Goal: Complete application form: Complete application form

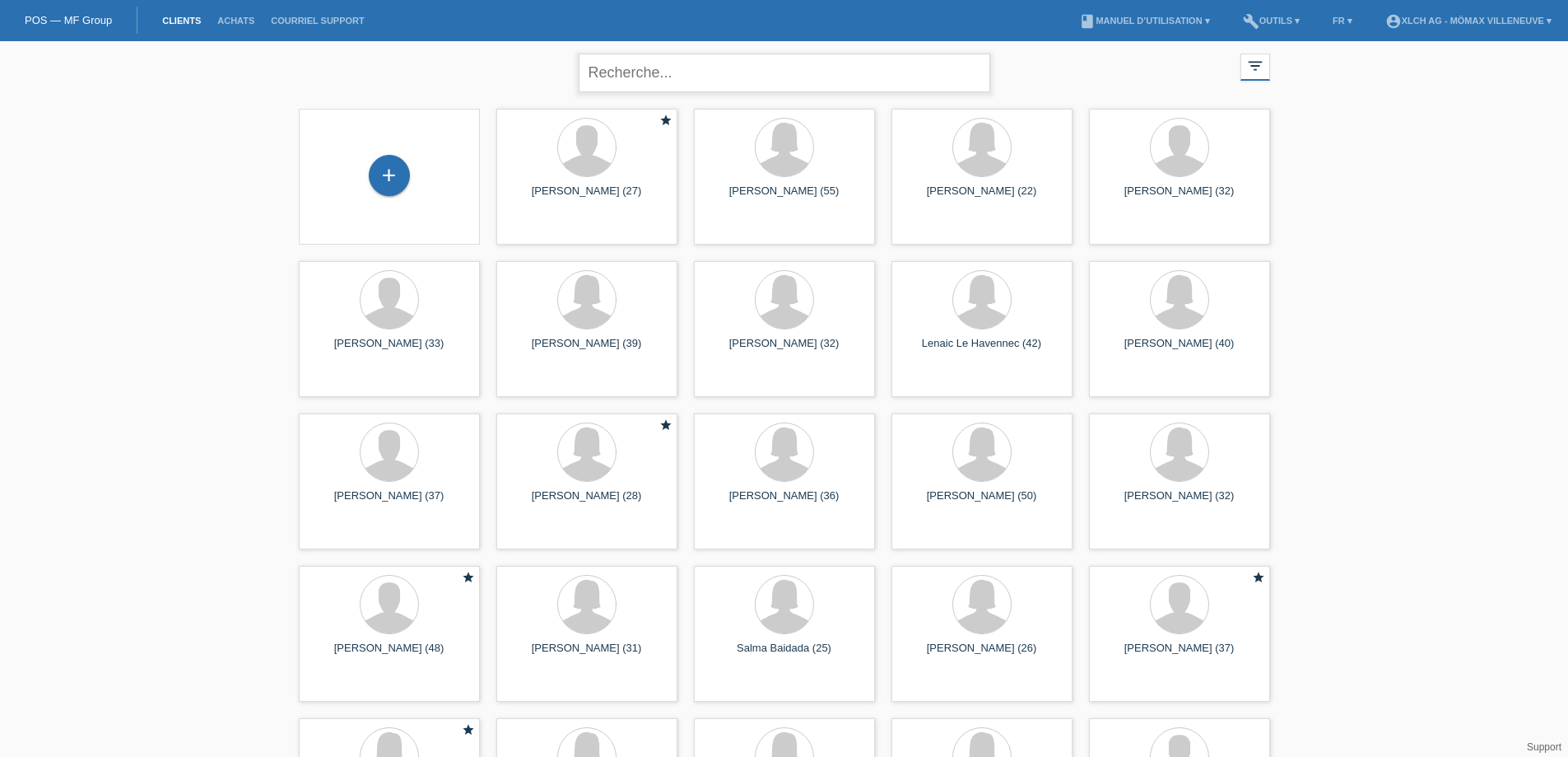
click at [693, 72] on input "text" at bounding box center [784, 73] width 411 height 38
type input "[PERSON_NAME]"
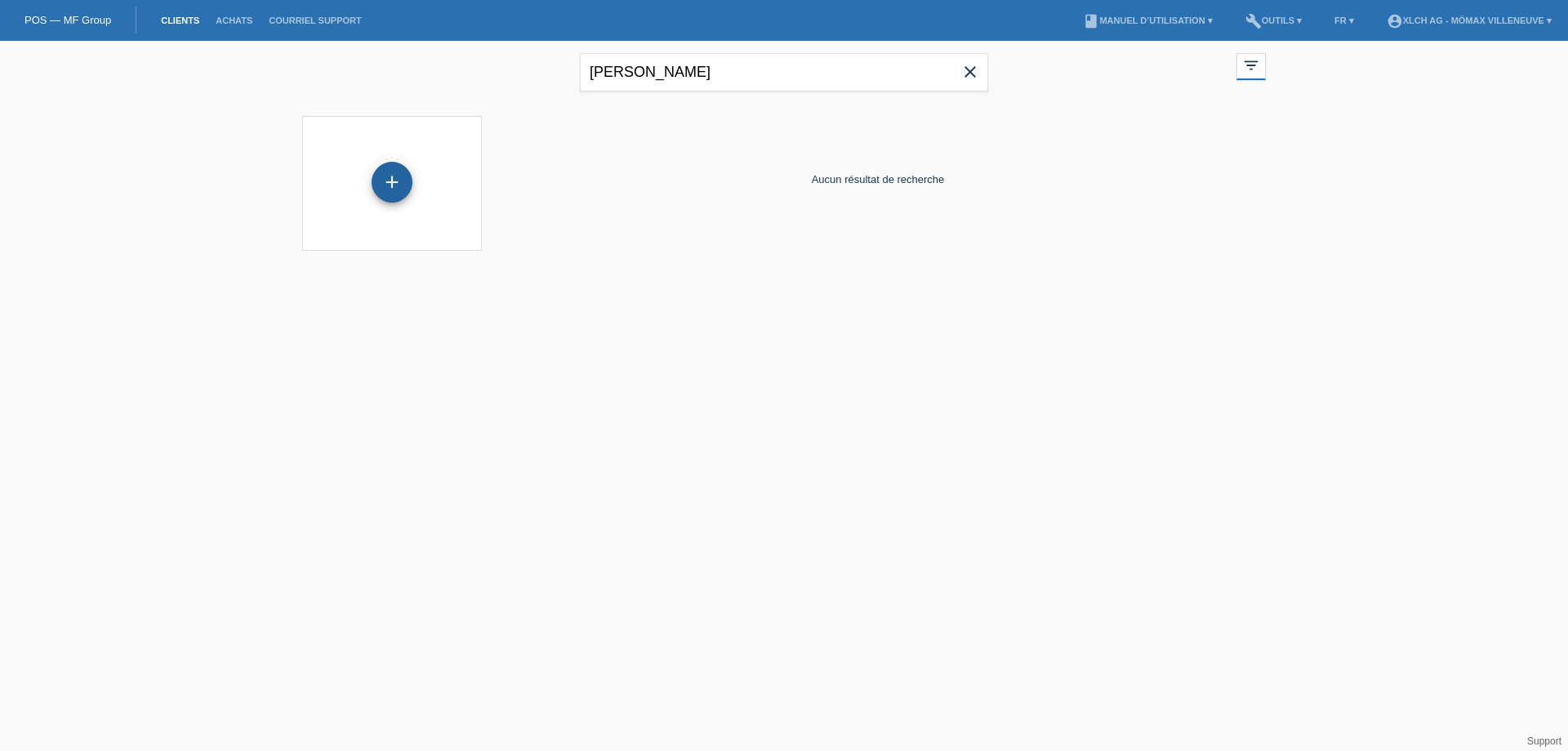
click at [395, 185] on div "+" at bounding box center [392, 182] width 41 height 41
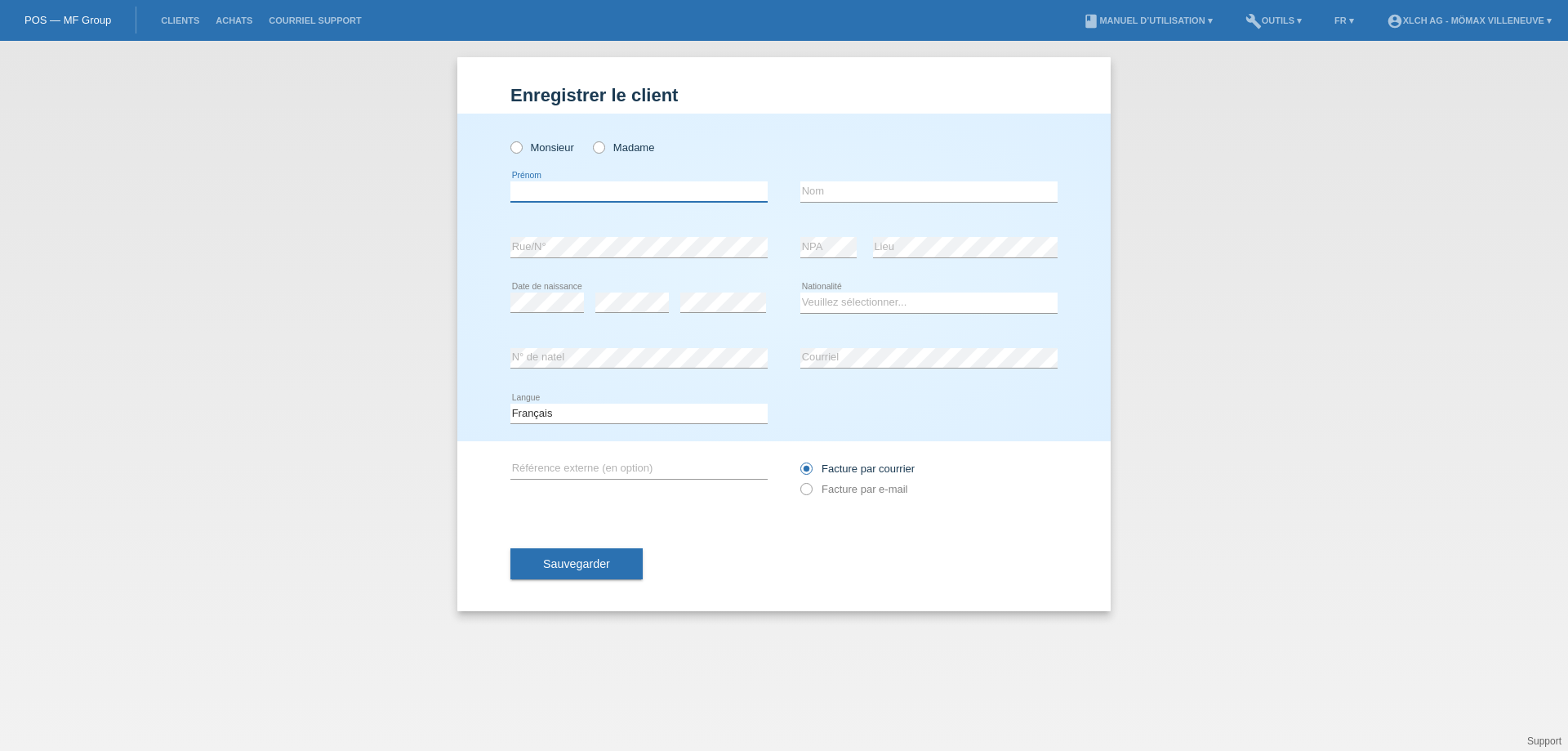
click at [622, 193] on input "text" at bounding box center [639, 191] width 257 height 21
paste input "Lily"
type input "Lily"
click at [836, 194] on input "text" at bounding box center [929, 191] width 257 height 21
paste input "Rossier"
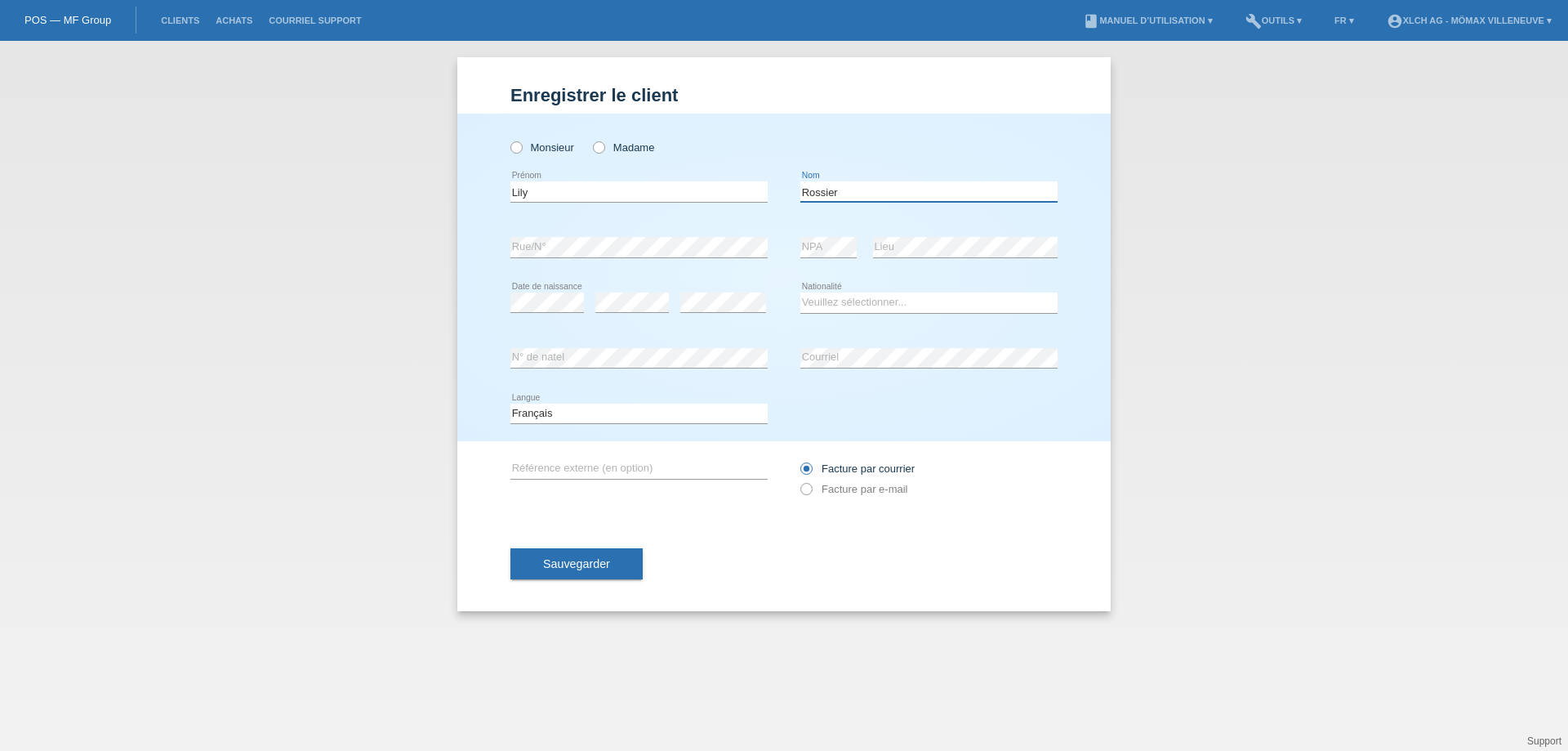
type input "Rossier"
click at [641, 312] on icon at bounding box center [632, 312] width 73 height 1
click at [846, 298] on select "Veuillez sélectionner... Suisse Allemagne Autriche Liechtenstein ------------ A…" at bounding box center [929, 302] width 257 height 20
select select "CH"
click at [801, 292] on select "Veuillez sélectionner... Suisse Allemagne Autriche Liechtenstein ------------ A…" at bounding box center [929, 302] width 257 height 20
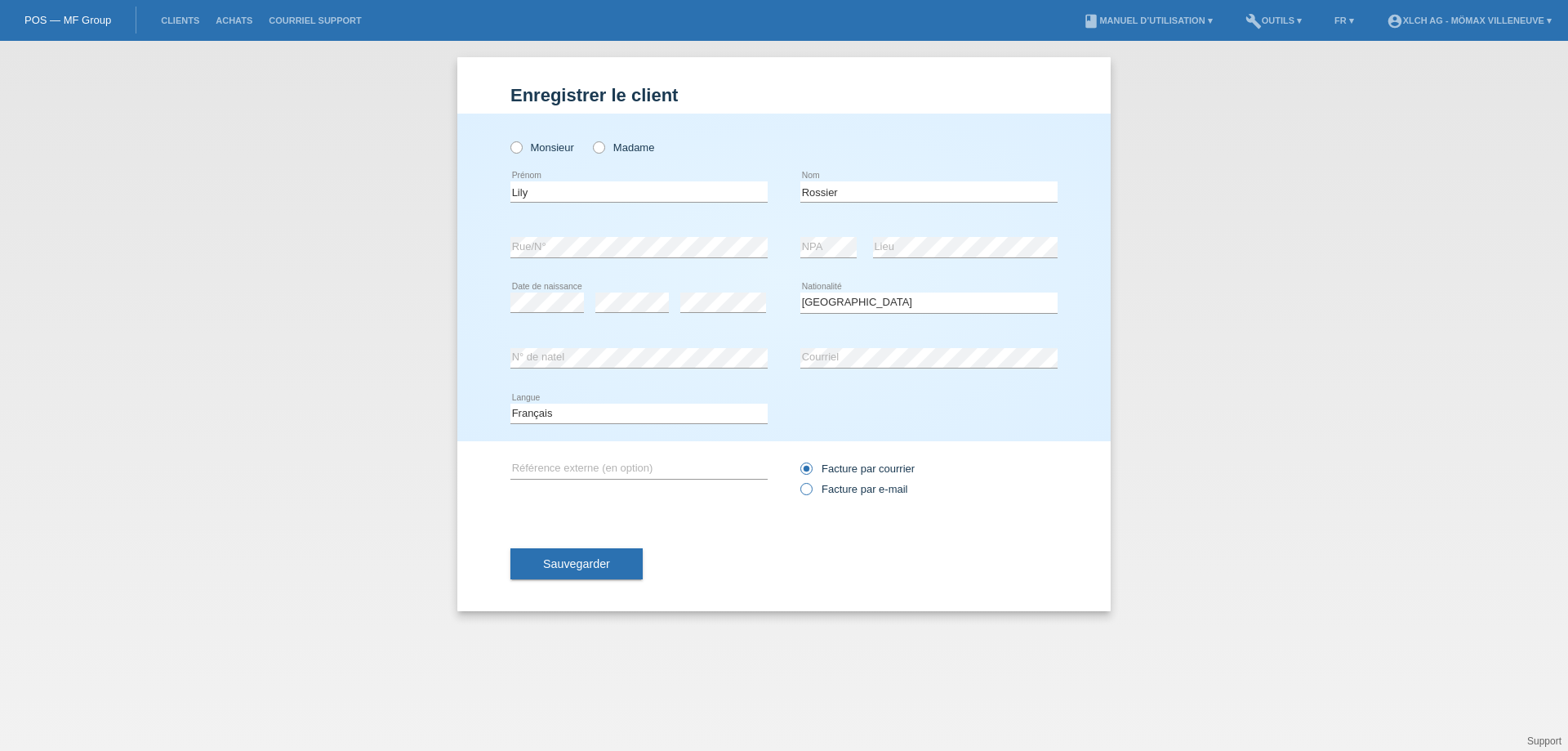
click at [819, 487] on label "Facture par e-mail" at bounding box center [854, 490] width 107 height 13
click at [811, 487] on input "Facture par e-mail" at bounding box center [806, 493] width 11 height 21
radio input "true"
click at [609, 571] on button "Sauvegarder" at bounding box center [576, 564] width 132 height 31
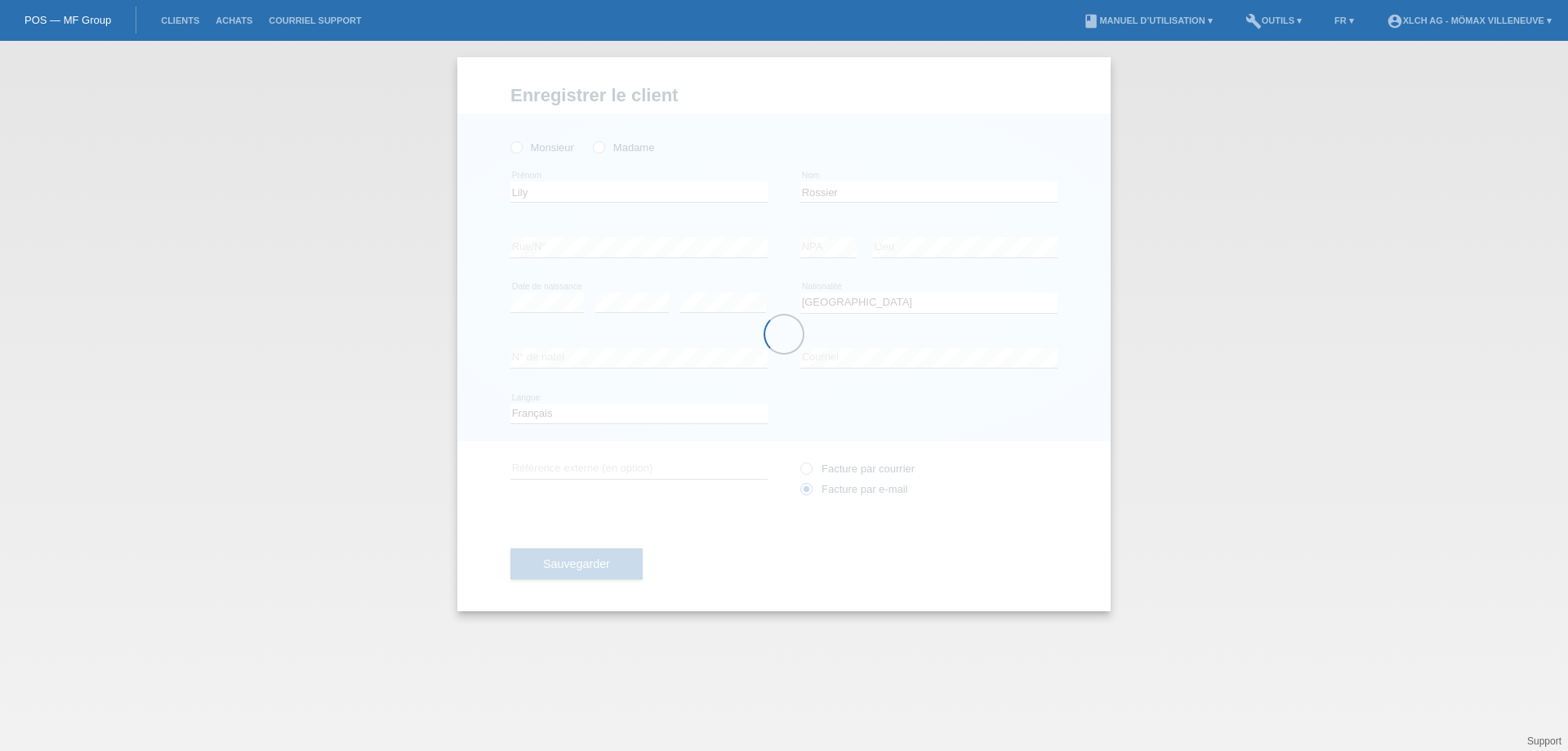
click at [593, 150] on div at bounding box center [784, 334] width 653 height 554
click at [592, 147] on div at bounding box center [784, 334] width 653 height 554
click at [595, 151] on div at bounding box center [784, 334] width 653 height 554
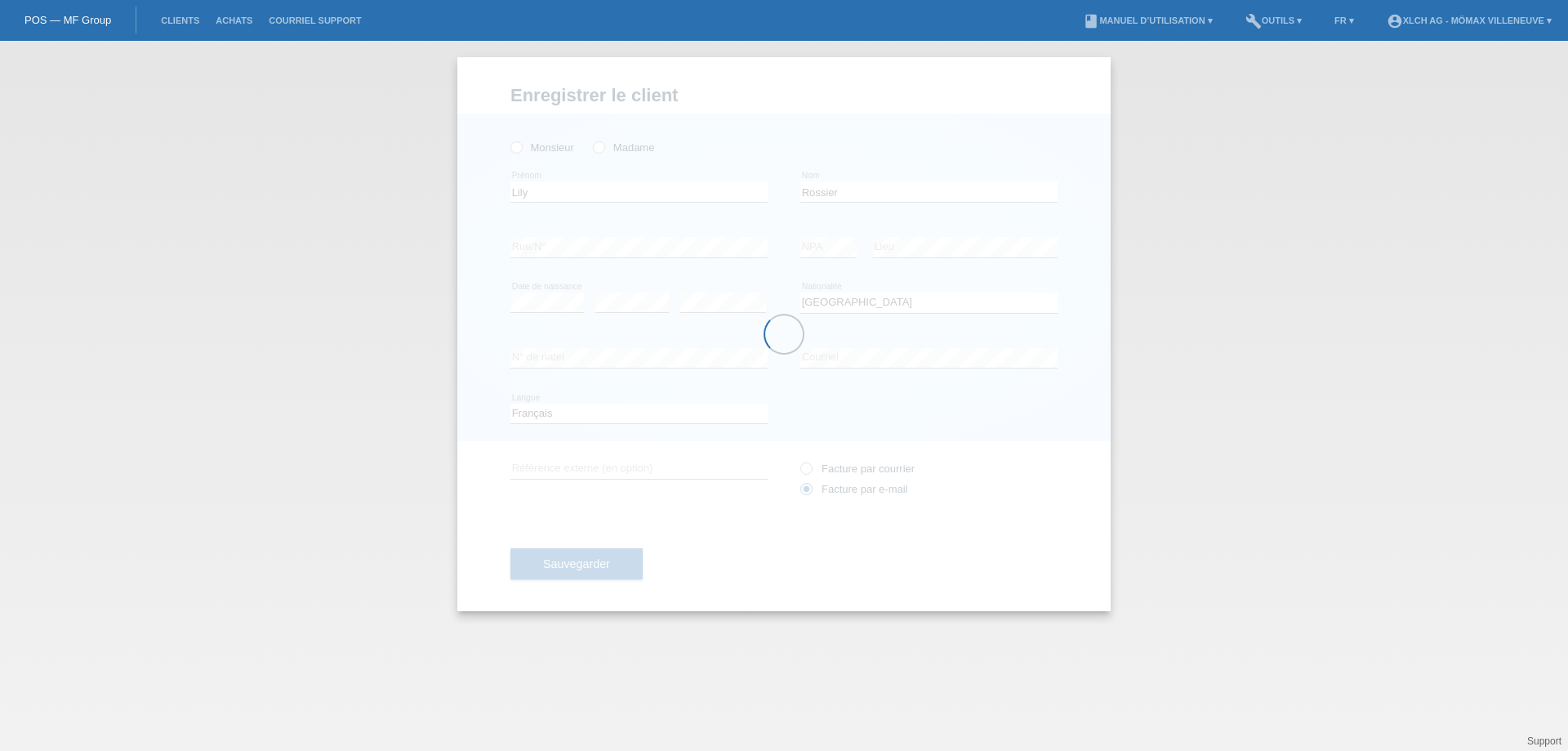
click at [594, 152] on div at bounding box center [784, 334] width 653 height 554
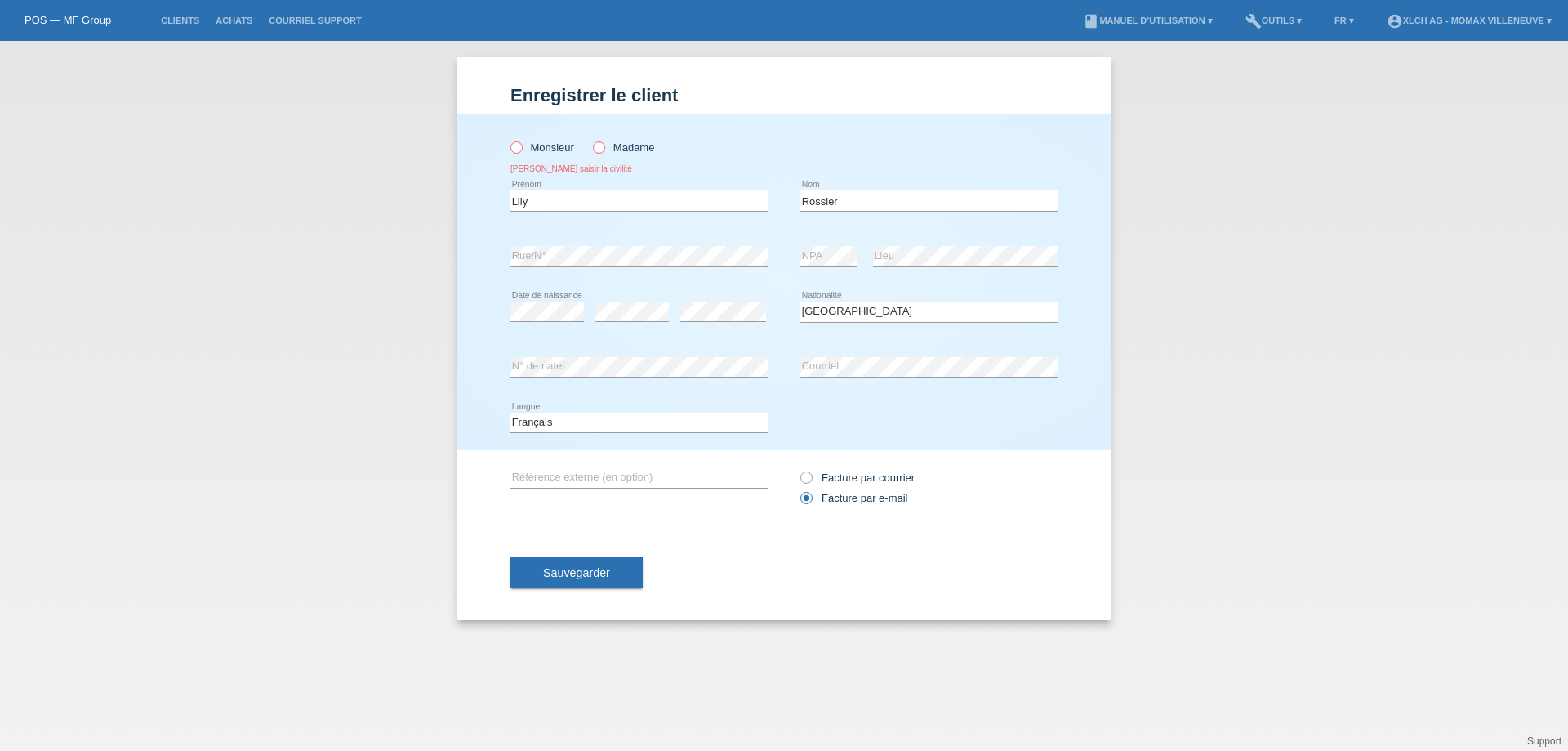
click at [604, 154] on label "Madame" at bounding box center [623, 147] width 62 height 13
click at [603, 152] on input "Madame" at bounding box center [598, 147] width 11 height 11
radio input "true"
click at [566, 570] on span "Sauvegarder" at bounding box center [576, 573] width 67 height 13
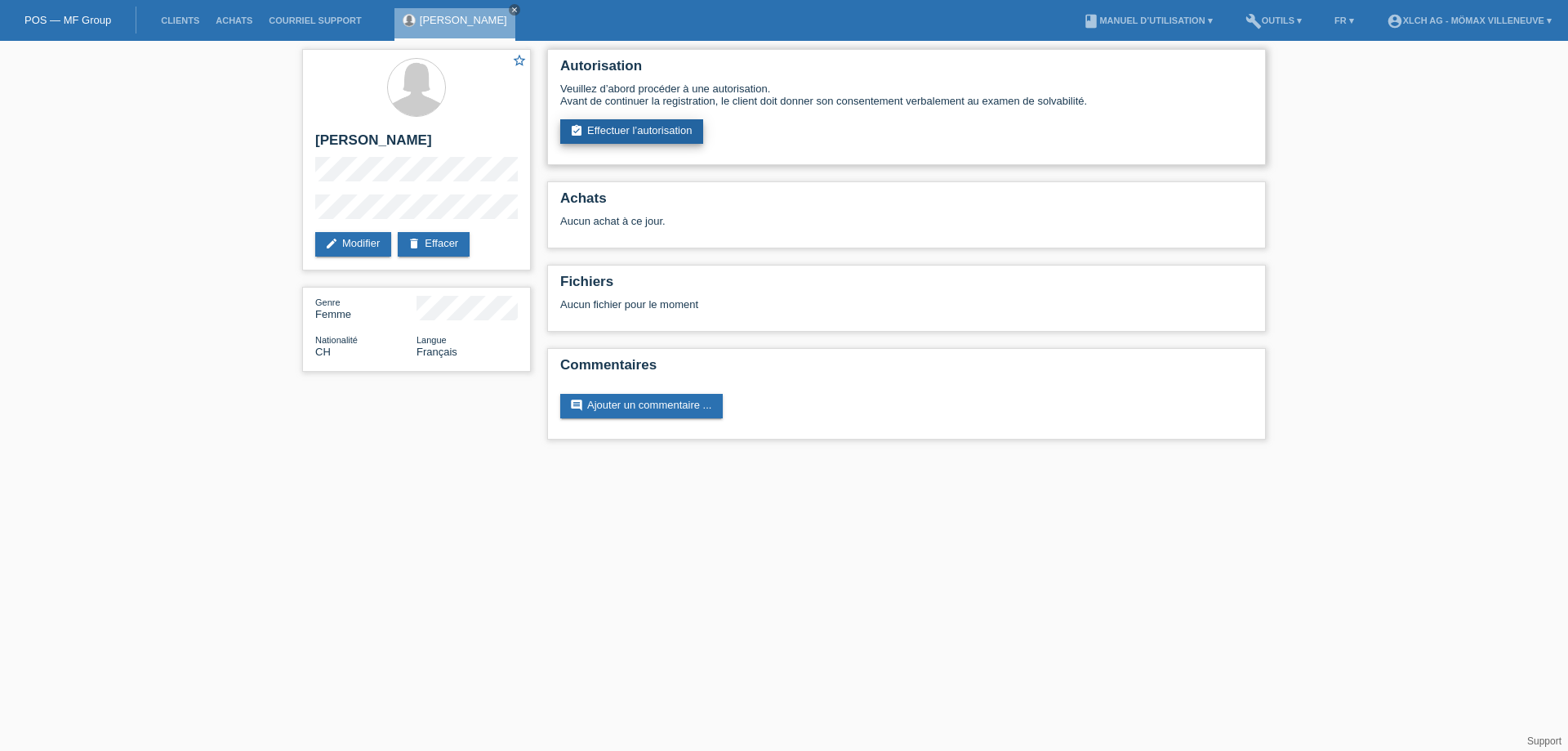
click at [660, 131] on link "assignment_turned_in Effectuer l’autorisation" at bounding box center [632, 131] width 143 height 24
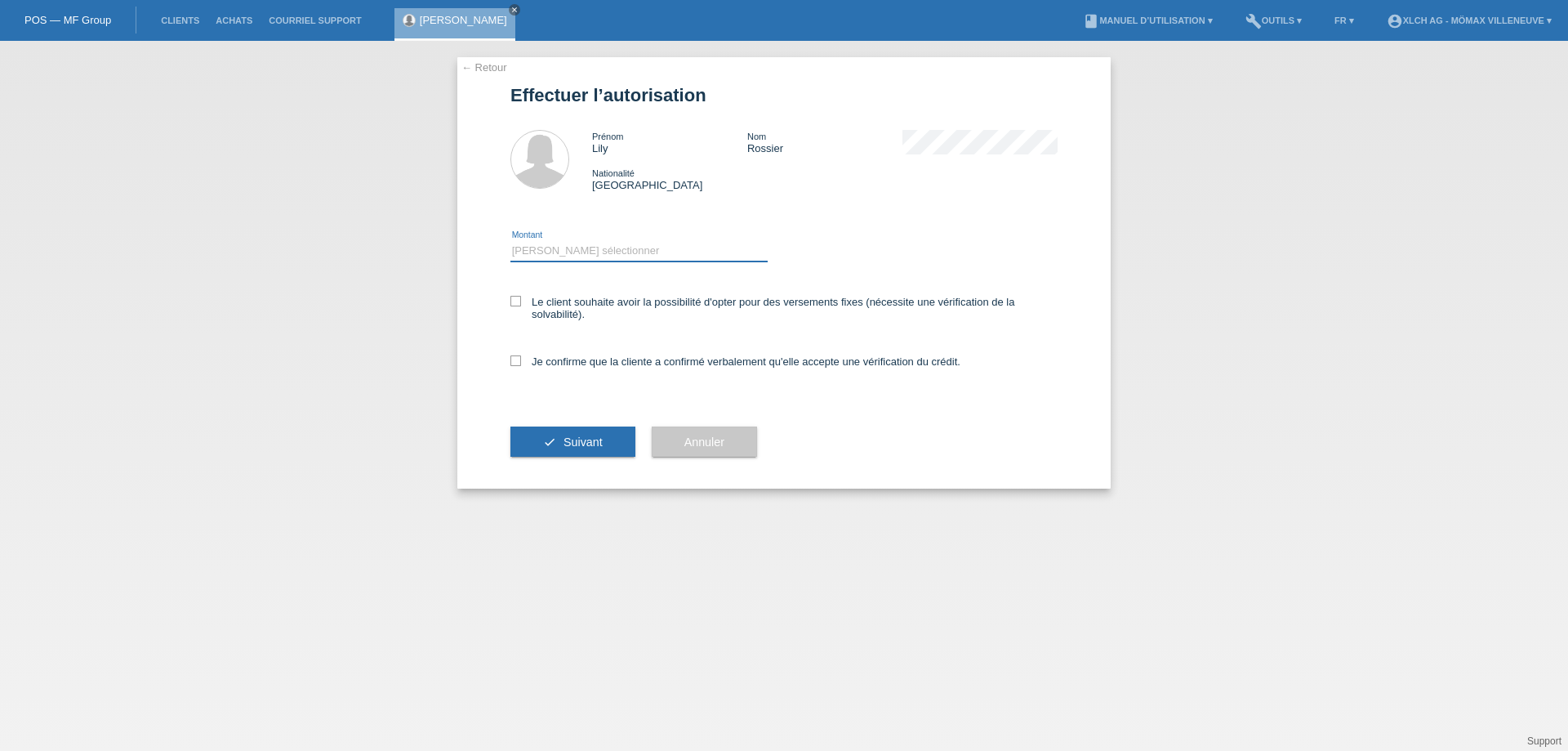
click at [581, 242] on select "Veuillez sélectionner CHF 1.00 - CHF 499.00 CHF 500.00 - CHF 1'999.00 CHF 2'000…" at bounding box center [639, 251] width 257 height 20
select select "3"
click at [510, 241] on select "Veuillez sélectionner CHF 1.00 - CHF 499.00 CHF 500.00 - CHF 1'999.00 CHF 2'000…" at bounding box center [639, 251] width 257 height 20
drag, startPoint x: 515, startPoint y: 303, endPoint x: 516, endPoint y: 322, distance: 19.0
click at [516, 304] on icon at bounding box center [516, 301] width 11 height 11
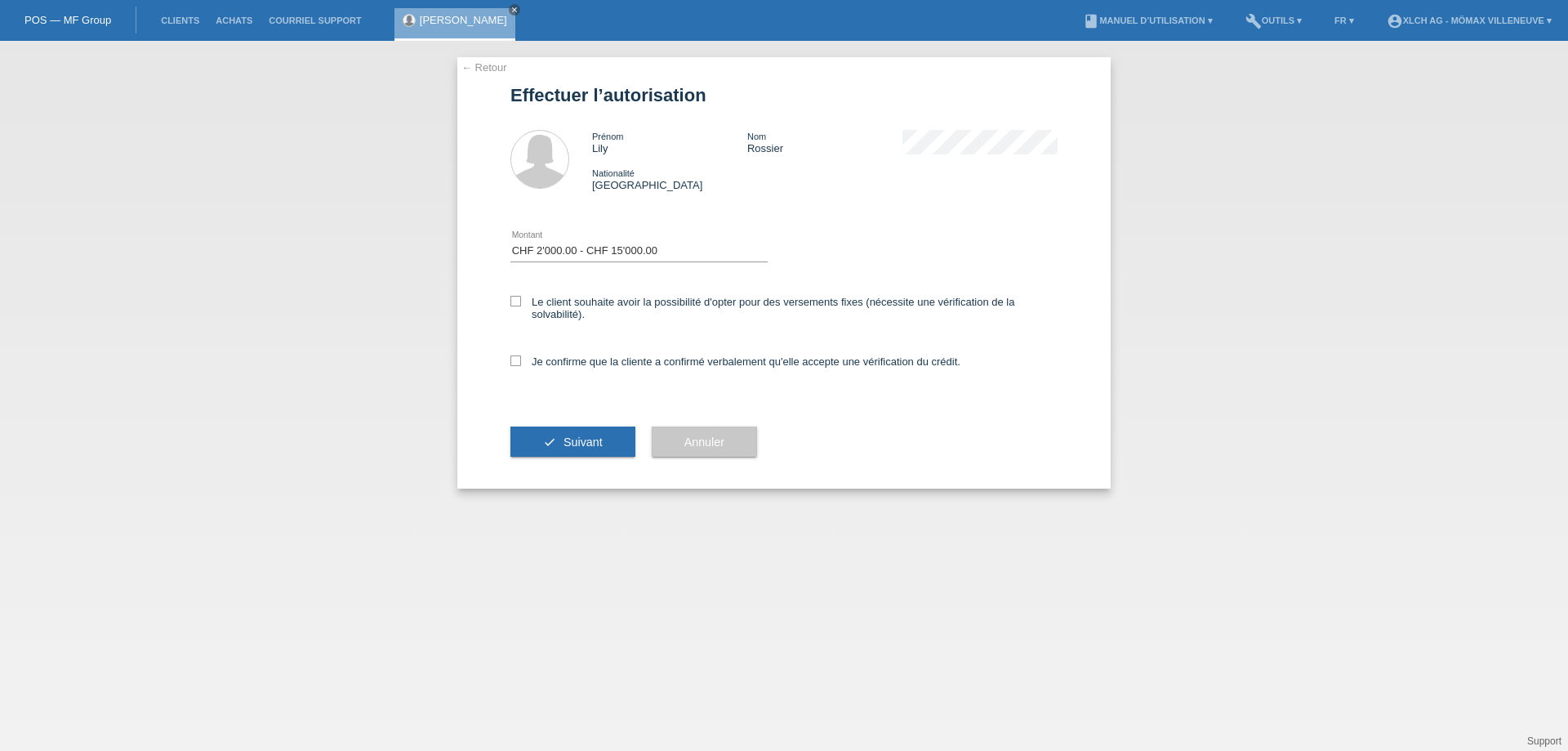
click at [516, 304] on input "Le client souhaite avoir la possibilité d'opter pour des versements fixes (néce…" at bounding box center [516, 301] width 11 height 11
checkbox input "true"
click at [517, 366] on icon at bounding box center [516, 361] width 11 height 11
click at [517, 366] on input "Je confirme que la cliente a confirmé verbalement qu'elle accepte une vérificat…" at bounding box center [516, 361] width 11 height 11
checkbox input "true"
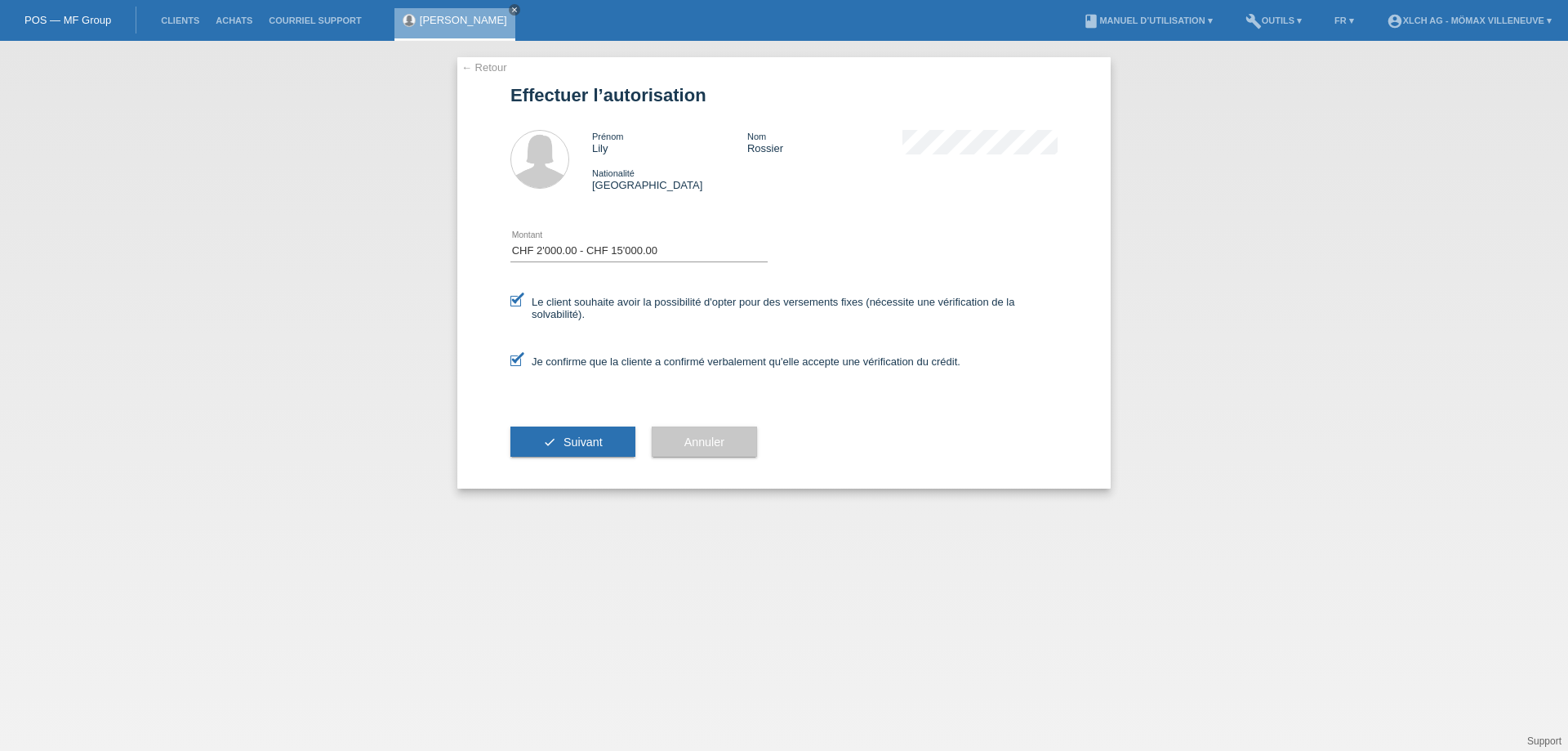
click at [595, 446] on span "Suivant" at bounding box center [583, 442] width 39 height 13
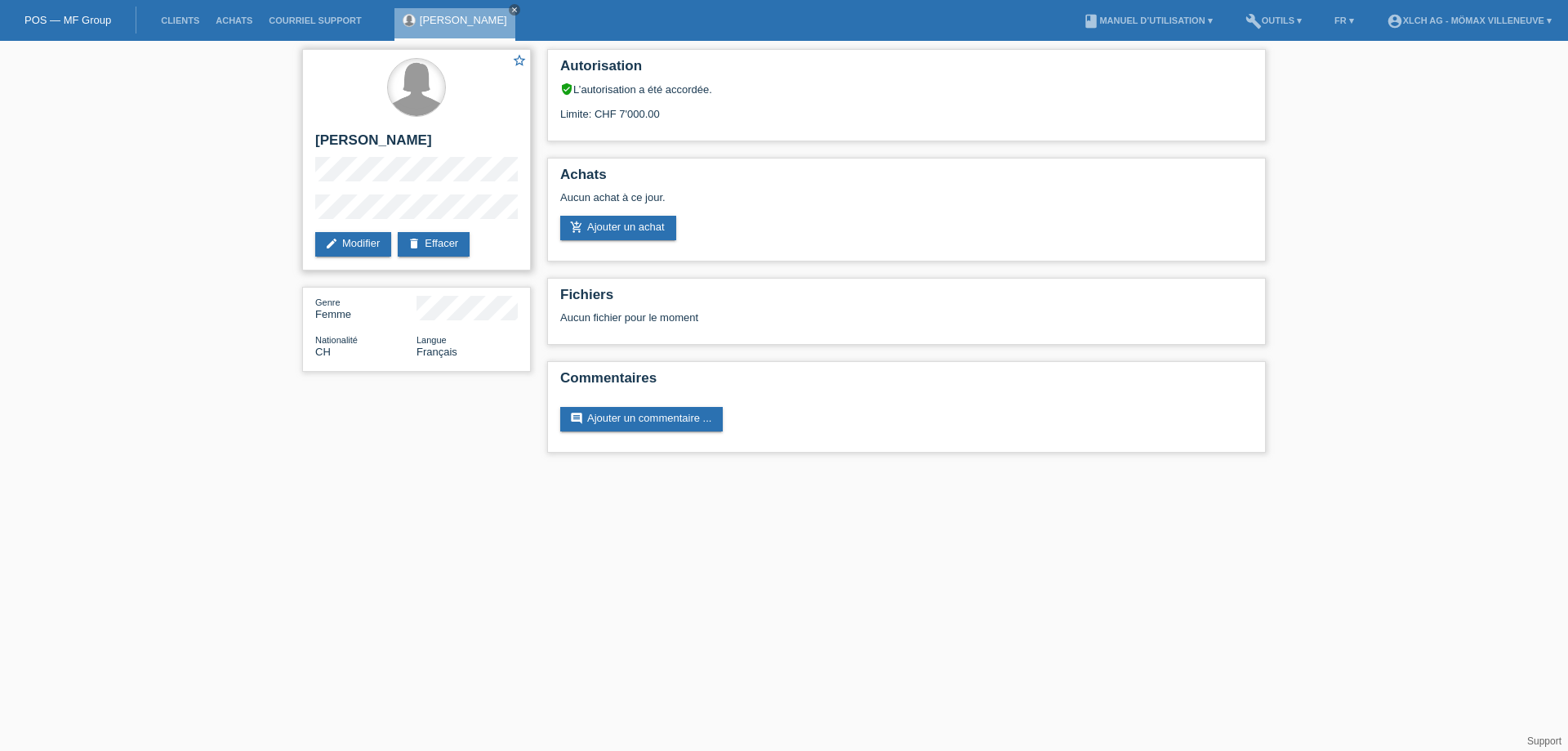
drag, startPoint x: 604, startPoint y: 87, endPoint x: 423, endPoint y: 108, distance: 182.2
click at [622, 79] on div "Autorisation verified_user L’autorisation a été accordée. Limite: CHF 7'000.00" at bounding box center [907, 95] width 718 height 92
click at [636, 111] on div "Limite: CHF 7'000.00" at bounding box center [907, 108] width 693 height 24
drag, startPoint x: 595, startPoint y: 118, endPoint x: 727, endPoint y: 98, distance: 133.5
click at [627, 113] on div "Limite: CHF 7'000.00" at bounding box center [907, 108] width 693 height 24
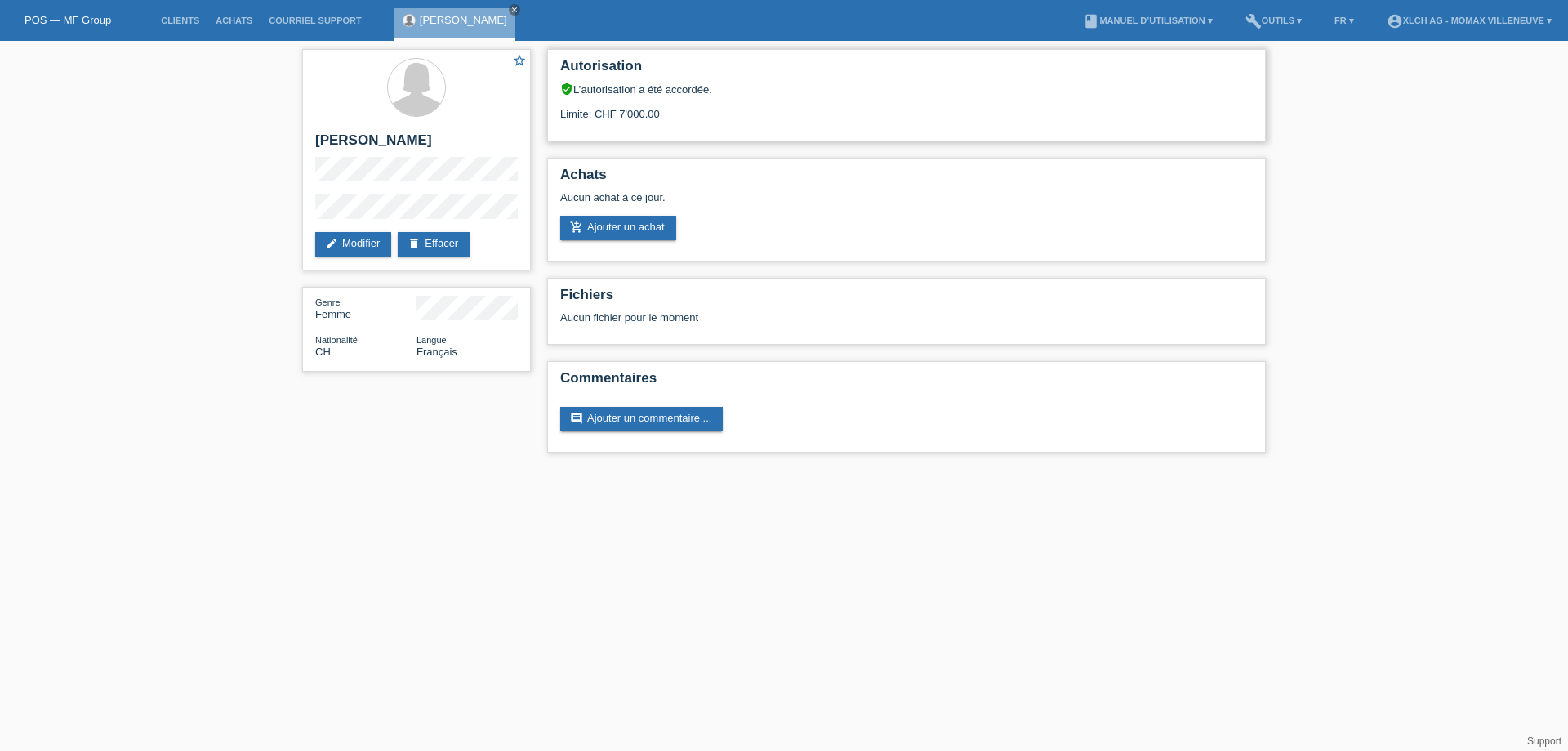
click at [668, 107] on div "Limite: CHF 7'000.00" at bounding box center [907, 108] width 693 height 24
drag, startPoint x: 593, startPoint y: 127, endPoint x: 712, endPoint y: 105, distance: 121.0
click at [697, 111] on div "Autorisation verified_user L’autorisation a été accordée. Limite: CHF 7'000.00" at bounding box center [907, 95] width 718 height 92
drag, startPoint x: 584, startPoint y: 81, endPoint x: 798, endPoint y: 80, distance: 214.0
click at [787, 80] on h2 "Autorisation" at bounding box center [907, 70] width 693 height 24
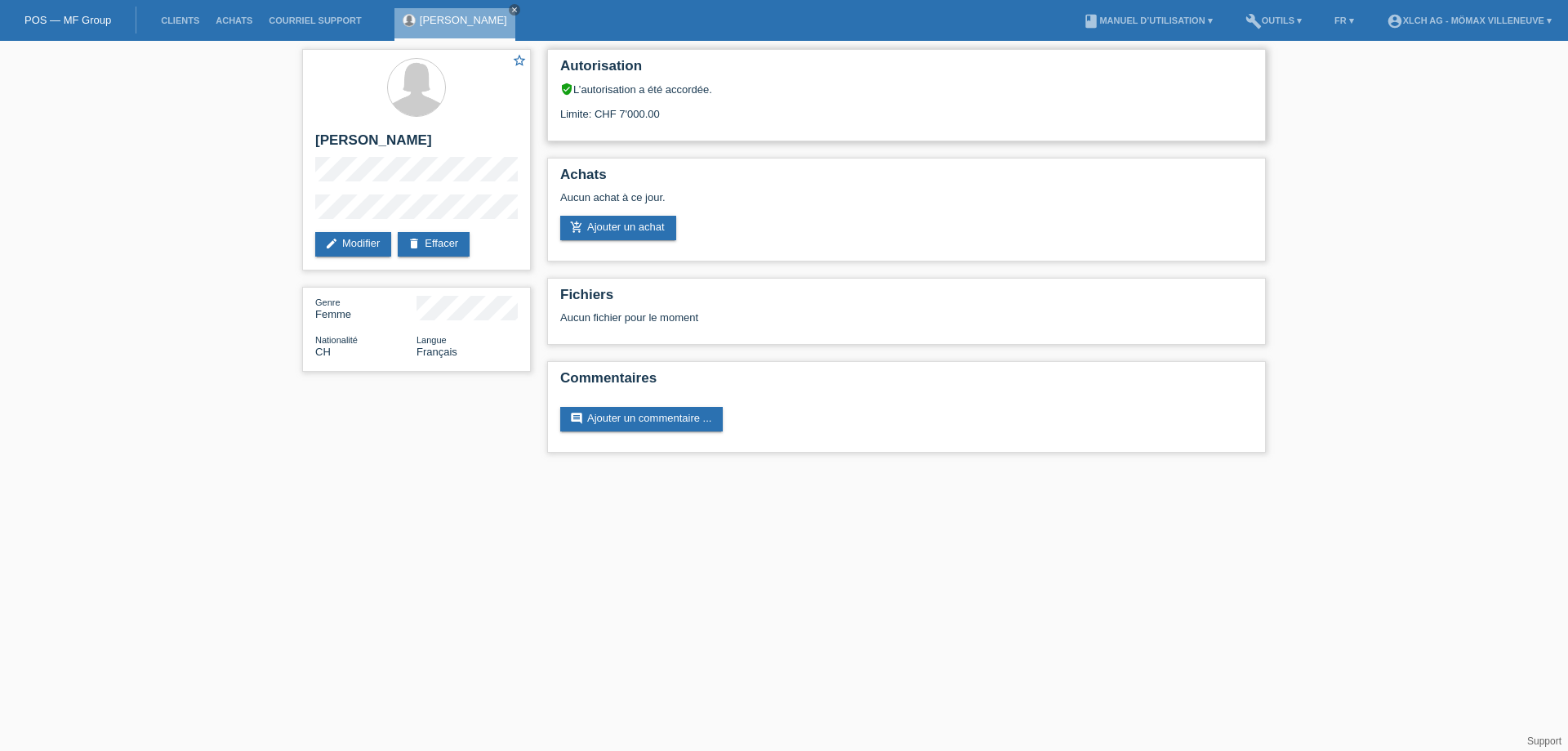
drag, startPoint x: 592, startPoint y: 122, endPoint x: 679, endPoint y: 122, distance: 87.0
click at [654, 122] on div "Autorisation verified_user L’autorisation a été accordée. Limite: CHF 7'000.00" at bounding box center [907, 95] width 718 height 92
